Goal: Task Accomplishment & Management: Manage account settings

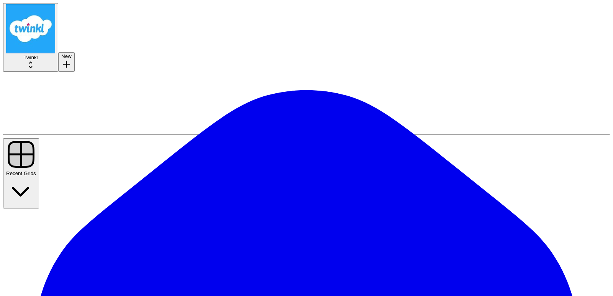
paste input "[PERSON_NAME][EMAIL_ADDRESS][PERSON_NAME][DOMAIN_NAME]"
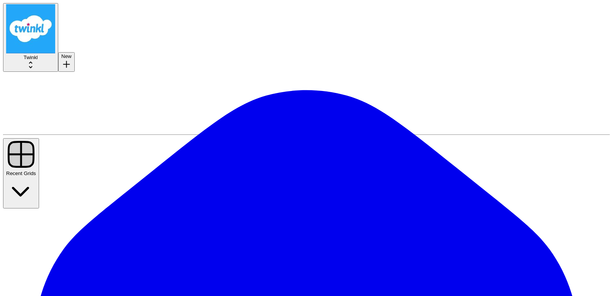
type input "[PERSON_NAME][EMAIL_ADDRESS][PERSON_NAME][DOMAIN_NAME]"
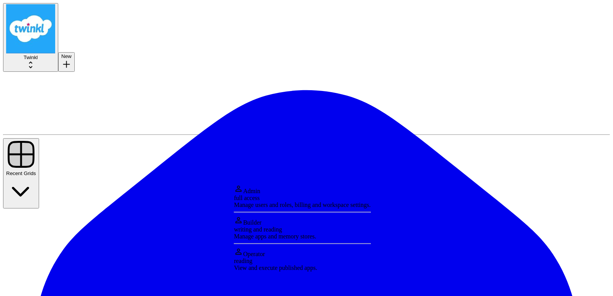
click at [328, 233] on div "writing and reading" at bounding box center [302, 229] width 137 height 7
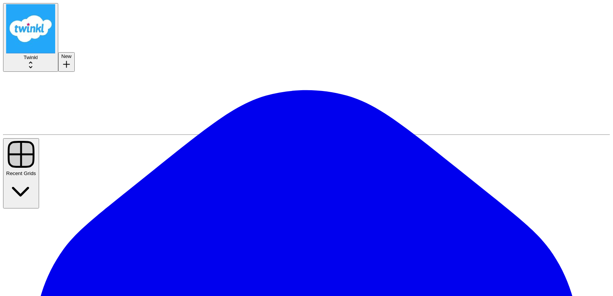
paste input "[EMAIL_ADDRESS][DOMAIN_NAME]"
type input "[EMAIL_ADDRESS][DOMAIN_NAME]"
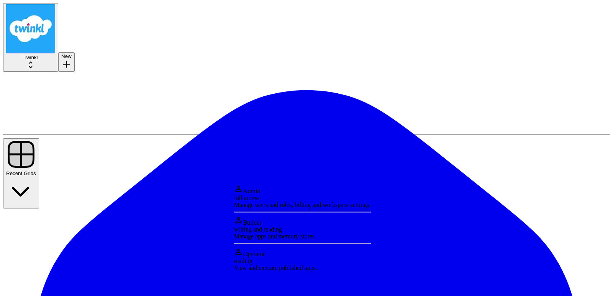
click at [311, 228] on div "Builder writing and reading Manage apps and memory stores." at bounding box center [302, 227] width 137 height 25
